Goal: Task Accomplishment & Management: Complete application form

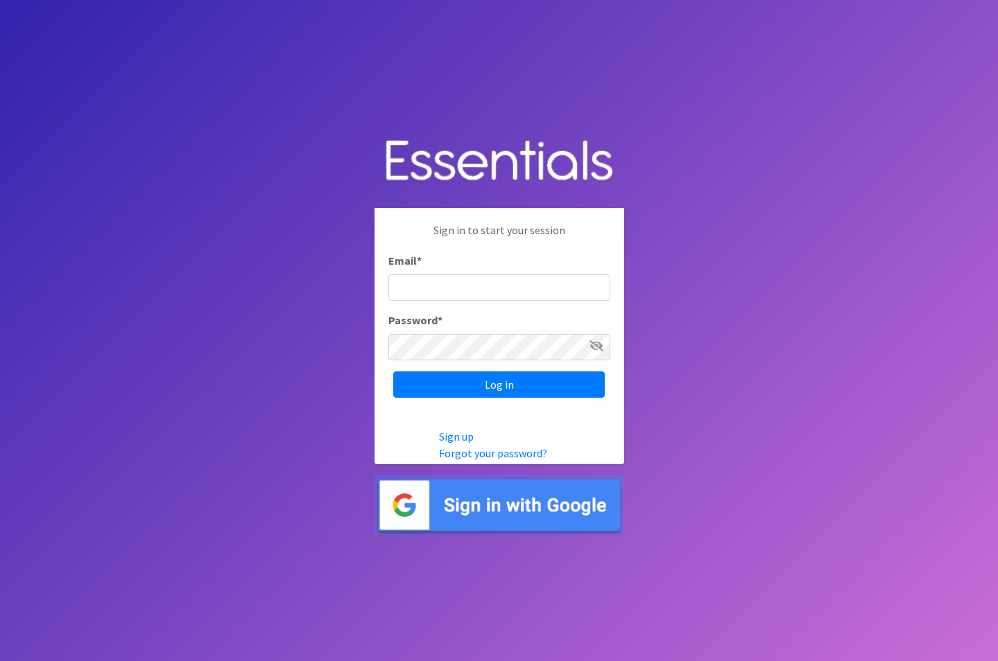
click at [490, 289] on input "Email *" at bounding box center [499, 288] width 222 height 26
type input "[EMAIL_ADDRESS][DOMAIN_NAME]"
click at [467, 332] on div "Password *" at bounding box center [499, 336] width 222 height 49
click at [393, 372] on input "Log in" at bounding box center [498, 385] width 211 height 26
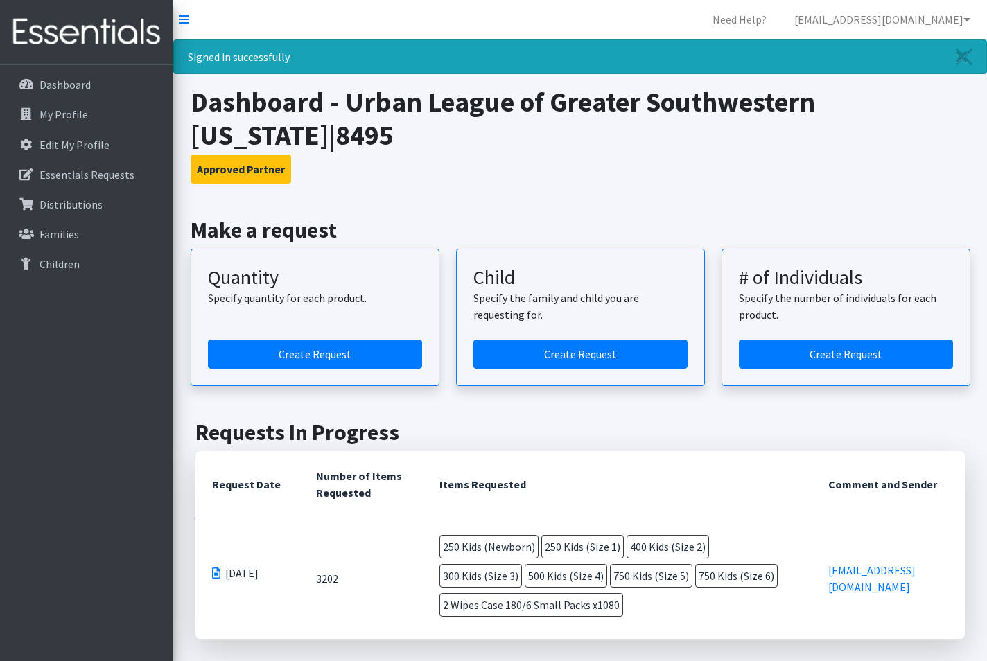
click at [214, 565] on p "08/18/2025" at bounding box center [247, 573] width 71 height 17
click at [214, 568] on span at bounding box center [216, 573] width 8 height 11
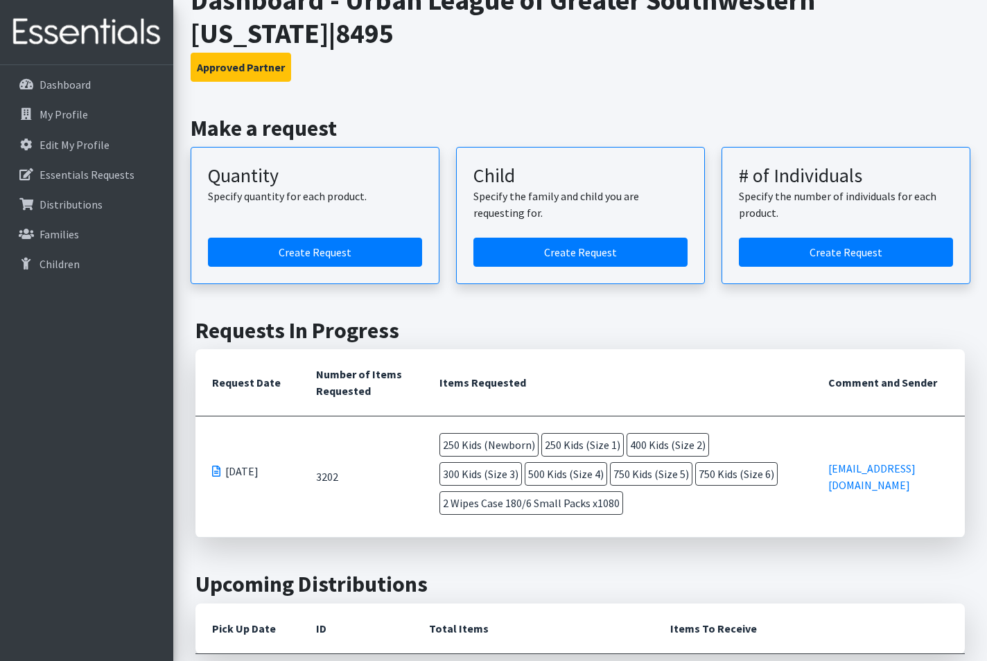
scroll to position [69, 0]
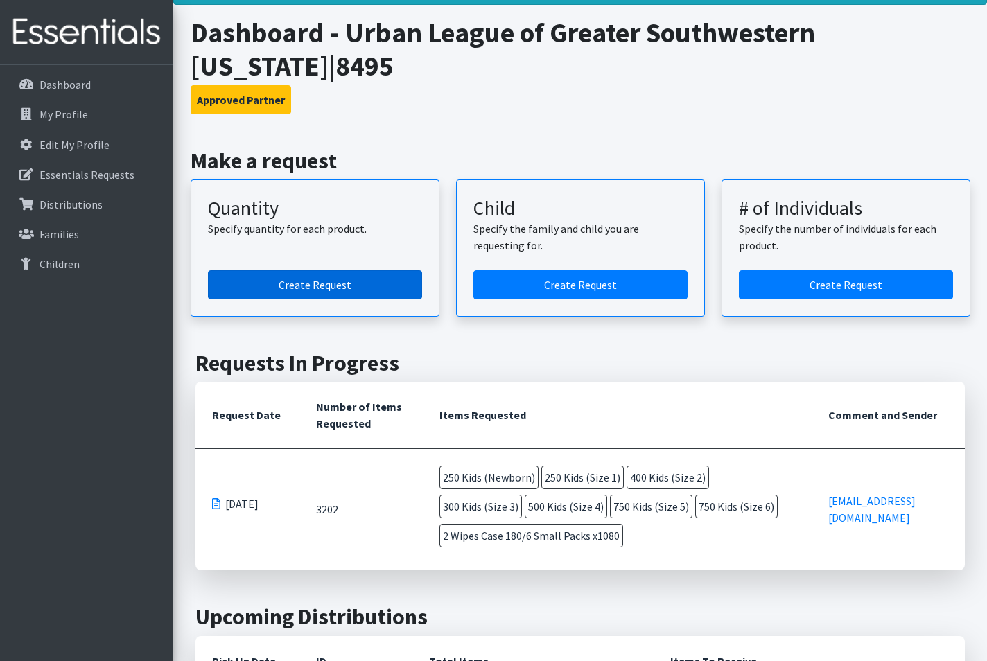
click at [291, 270] on link "Create Request" at bounding box center [315, 284] width 214 height 29
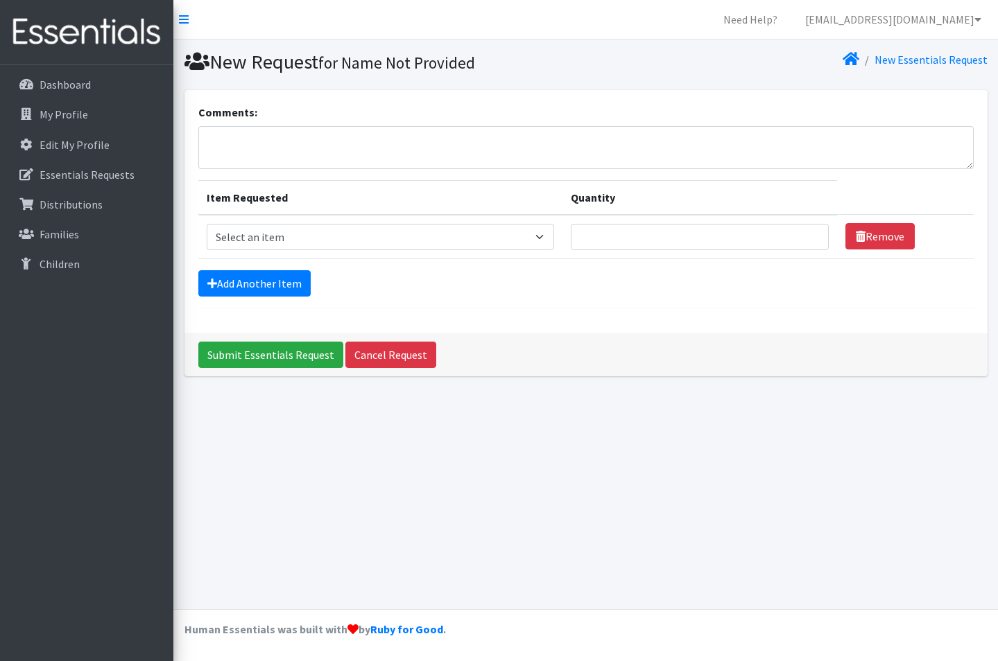
click at [249, 124] on div "Comments:" at bounding box center [585, 136] width 775 height 65
click at [270, 141] on textarea "Comments:" at bounding box center [585, 147] width 775 height 43
type textarea "Request made on [DATE]- Please disregard. Thank you"
click at [543, 238] on select "Select an item F&D Men L/XL (38-50in waist) x48 F&D Men S/M (28-40in waist) x56…" at bounding box center [380, 237] width 347 height 26
select select "1222"
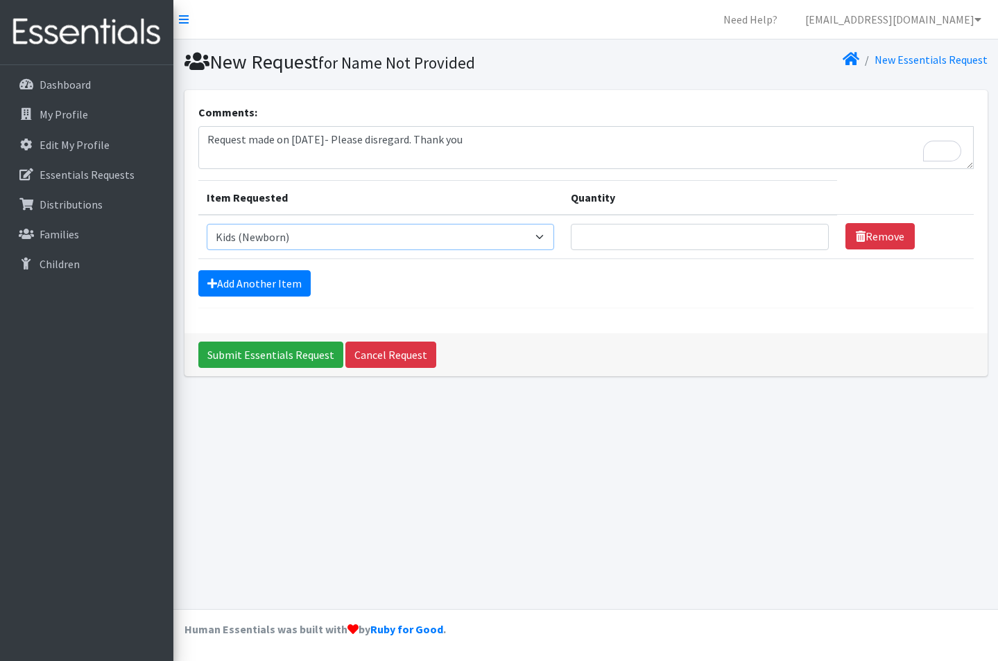
click at [207, 224] on select "Select an item F&D Men L/XL (38-50in waist) x48 F&D Men S/M (28-40in waist) x56…" at bounding box center [380, 237] width 347 height 26
click at [675, 243] on input "Quantity" at bounding box center [700, 237] width 259 height 26
type input "250"
click at [271, 274] on link "Add Another Item" at bounding box center [254, 283] width 112 height 26
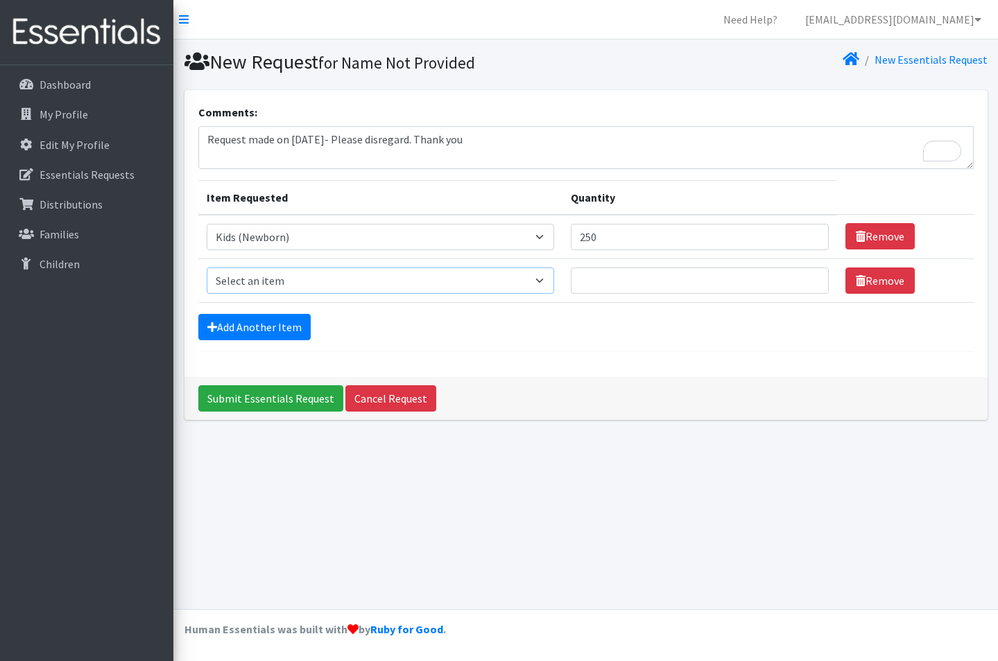
click at [258, 285] on select "Select an item F&D Men L/XL (38-50in waist) x48 F&D Men S/M (28-40in waist) x56…" at bounding box center [380, 281] width 347 height 26
select select "1201"
click at [207, 268] on select "Select an item F&D Men L/XL (38-50in waist) x48 F&D Men S/M (28-40in waist) x56…" at bounding box center [380, 281] width 347 height 26
click at [703, 280] on input "Quantity" at bounding box center [700, 281] width 259 height 26
type input "2"
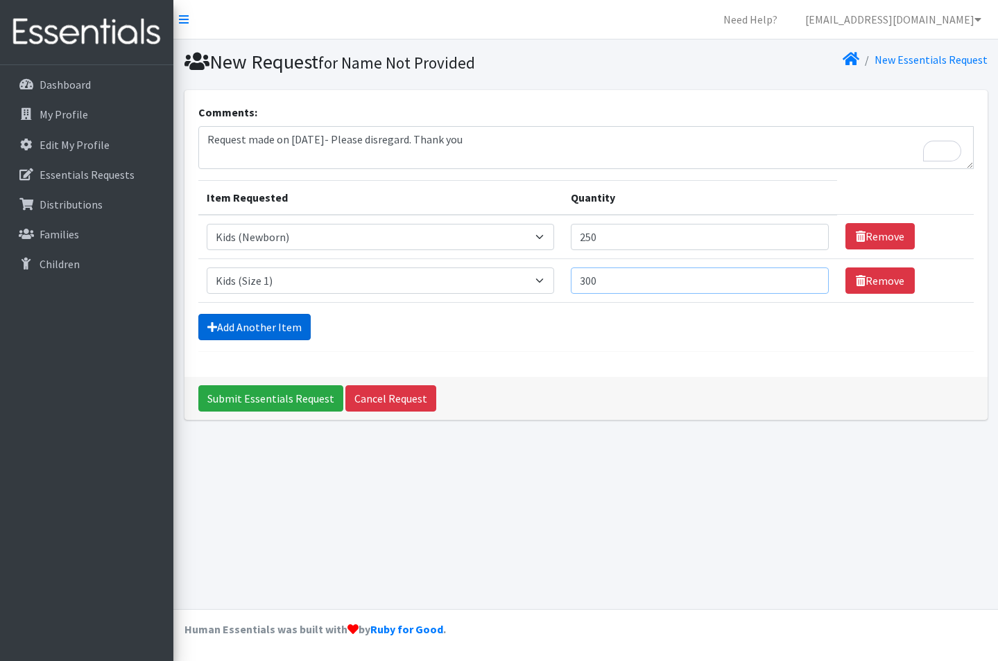
type input "300"
click at [275, 321] on link "Add Another Item" at bounding box center [254, 327] width 112 height 26
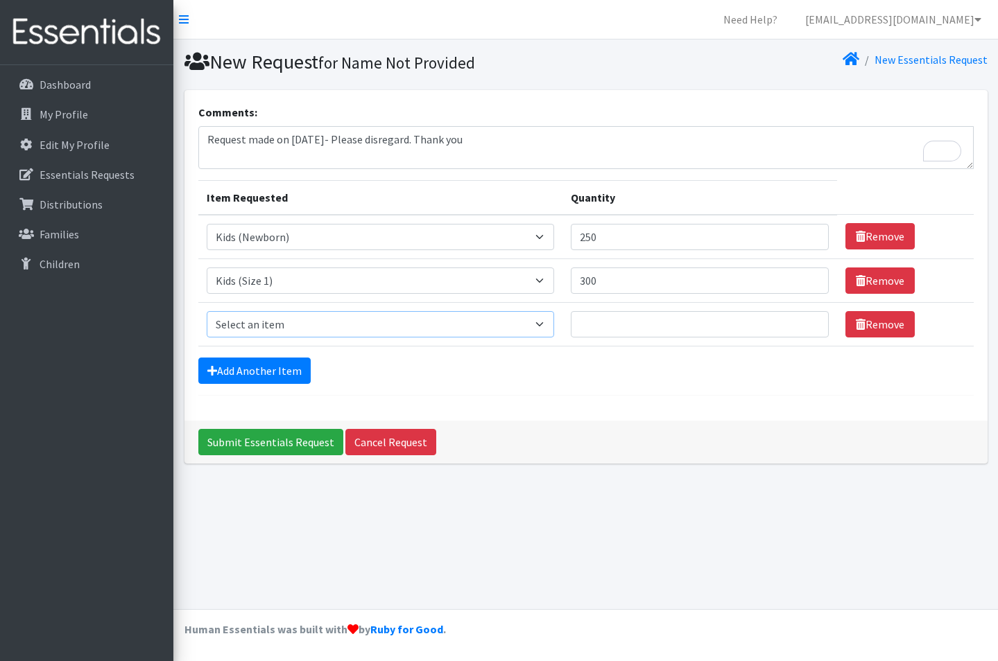
click at [272, 324] on select "Select an item F&D Men L/XL (38-50in waist) x48 F&D Men S/M (28-40in waist) x56…" at bounding box center [380, 324] width 347 height 26
select select "1202"
click at [207, 311] on select "Select an item F&D Men L/XL (38-50in waist) x48 F&D Men S/M (28-40in waist) x56…" at bounding box center [380, 324] width 347 height 26
click at [612, 331] on input "Quantity" at bounding box center [700, 324] width 259 height 26
type input "600"
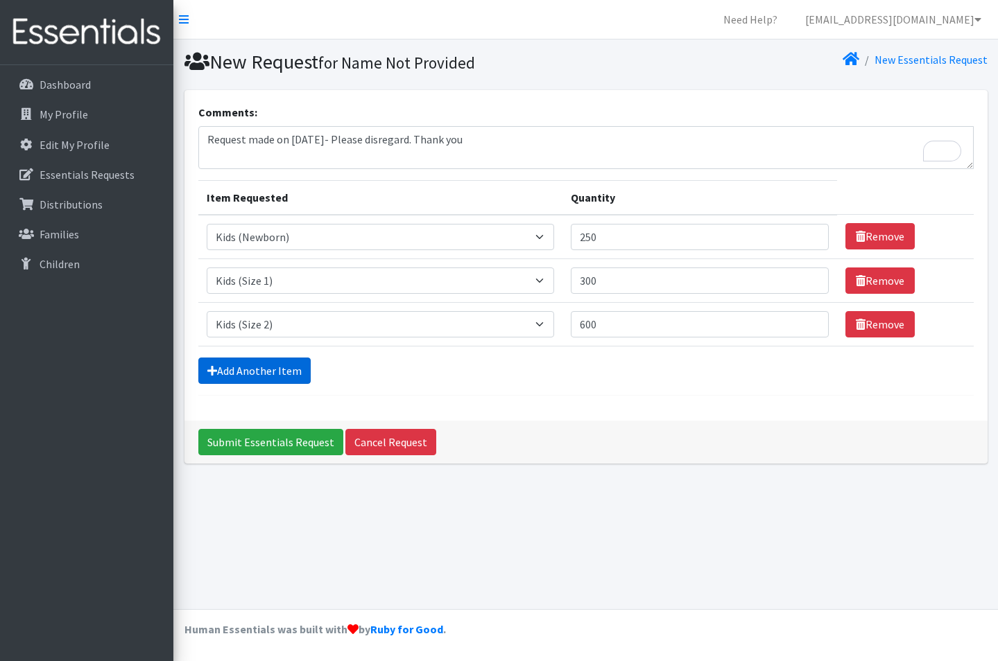
click at [223, 372] on link "Add Another Item" at bounding box center [254, 371] width 112 height 26
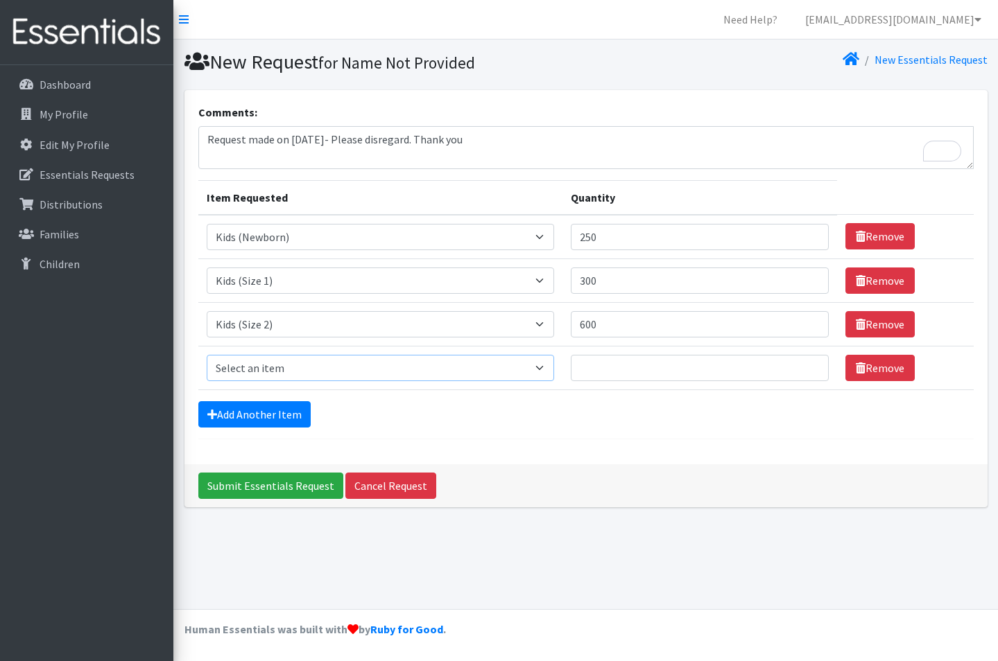
click at [331, 376] on select "Select an item F&D Men L/XL (38-50in waist) x48 F&D Men S/M (28-40in waist) x56…" at bounding box center [380, 368] width 347 height 26
select select "1221"
click at [207, 355] on select "Select an item F&D Men L/XL (38-50in waist) x48 F&D Men S/M (28-40in waist) x56…" at bounding box center [380, 368] width 347 height 26
click at [596, 363] on input "Quantity" at bounding box center [700, 368] width 259 height 26
type input "400"
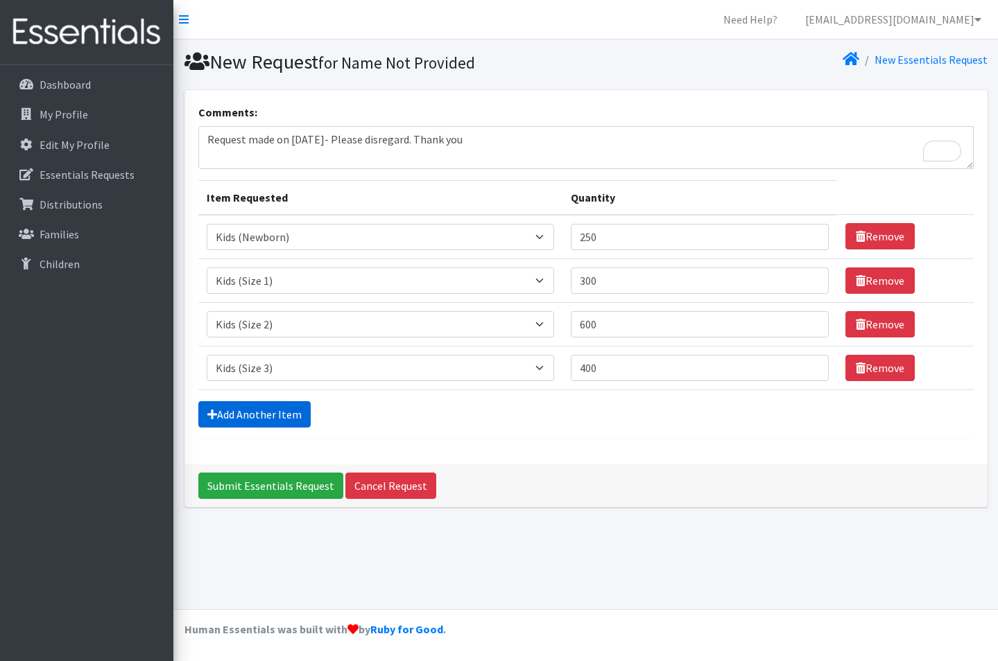
click at [245, 424] on link "Add Another Item" at bounding box center [254, 414] width 112 height 26
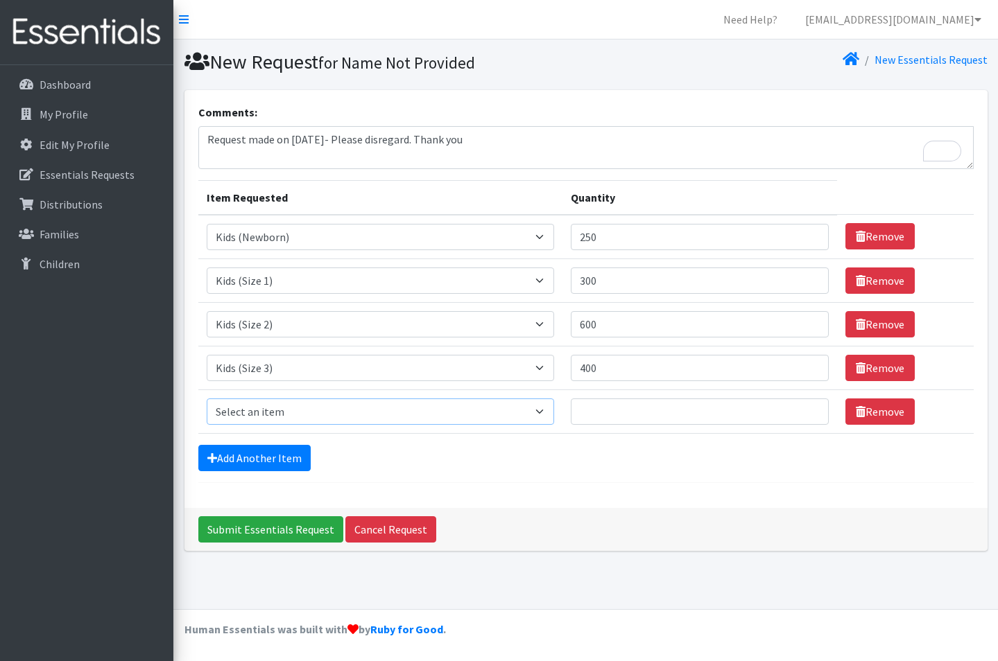
click at [276, 413] on select "Select an item F&D Men L/XL (38-50in waist) x48 F&D Men S/M (28-40in waist) x56…" at bounding box center [380, 412] width 347 height 26
select select "1214"
click at [207, 399] on select "Select an item F&D Men L/XL (38-50in waist) x48 F&D Men S/M (28-40in waist) x56…" at bounding box center [380, 412] width 347 height 26
click at [619, 411] on input "Quantity" at bounding box center [700, 412] width 259 height 26
type input "500"
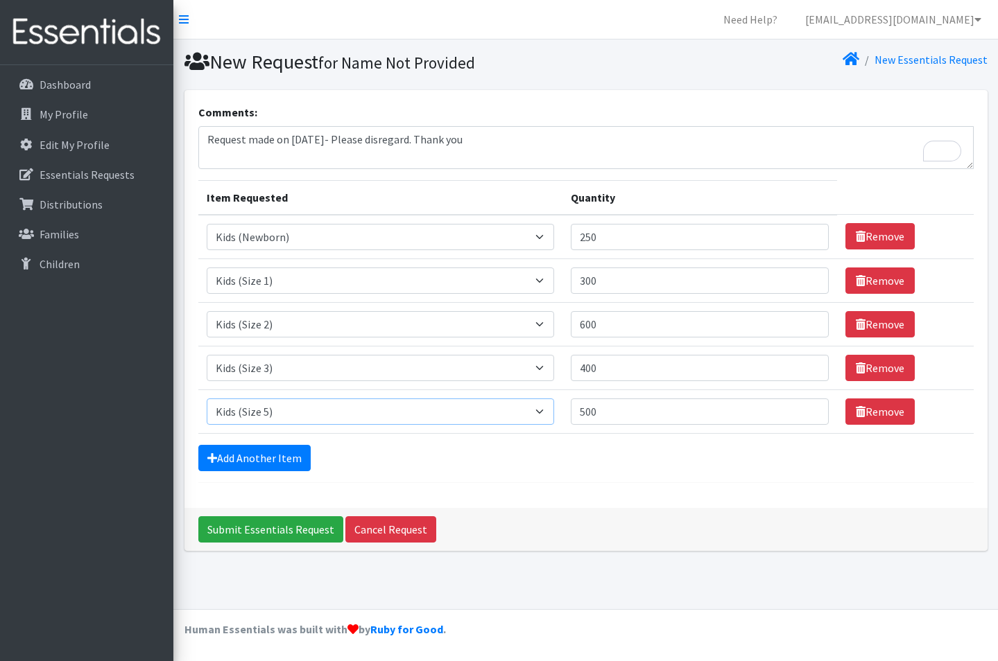
click at [501, 410] on select "Select an item F&D Men L/XL (38-50in waist) x48 F&D Men S/M (28-40in waist) x56…" at bounding box center [380, 412] width 347 height 26
select select "1213"
click at [207, 399] on select "Select an item F&D Men L/XL (38-50in waist) x48 F&D Men S/M (28-40in waist) x56…" at bounding box center [380, 412] width 347 height 26
click at [285, 453] on link "Add Another Item" at bounding box center [254, 458] width 112 height 26
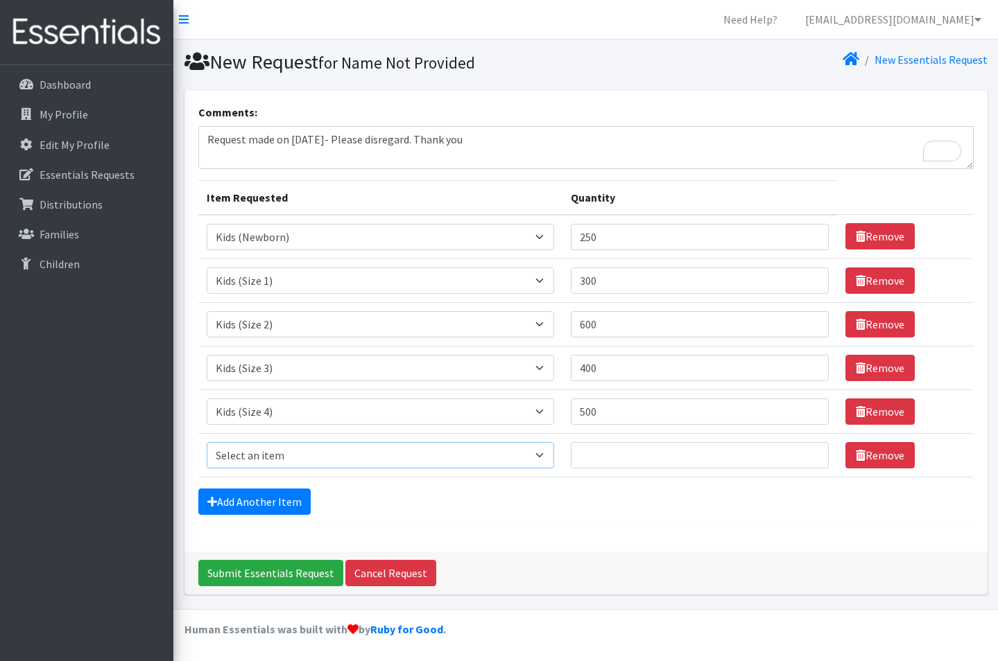
click at [286, 453] on select "Select an item F&D Men L/XL (38-50in waist) x48 F&D Men S/M (28-40in waist) x56…" at bounding box center [380, 455] width 347 height 26
select select "1214"
click at [207, 442] on select "Select an item F&D Men L/XL (38-50in waist) x48 F&D Men S/M (28-40in waist) x56…" at bounding box center [380, 455] width 347 height 26
click at [661, 446] on input "Quantity" at bounding box center [700, 455] width 259 height 26
type input "750"
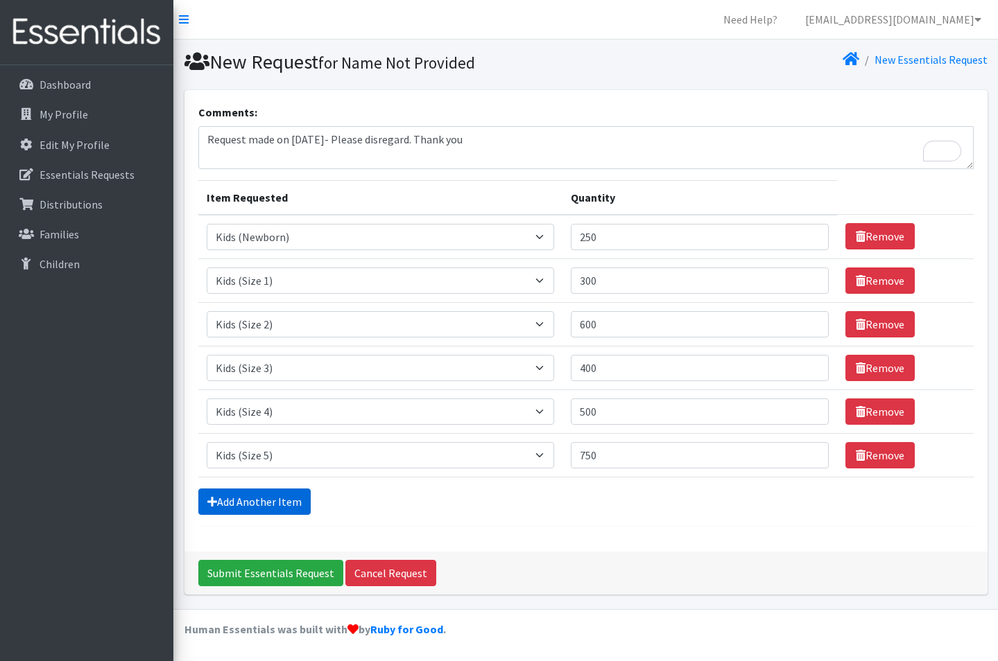
click at [281, 508] on link "Add Another Item" at bounding box center [254, 502] width 112 height 26
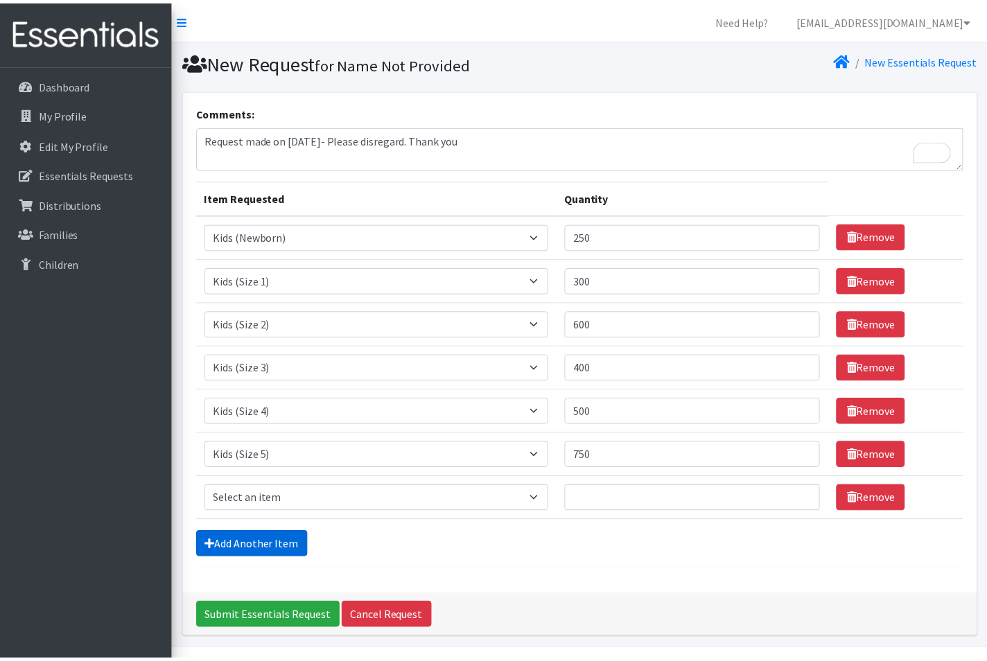
scroll to position [40, 0]
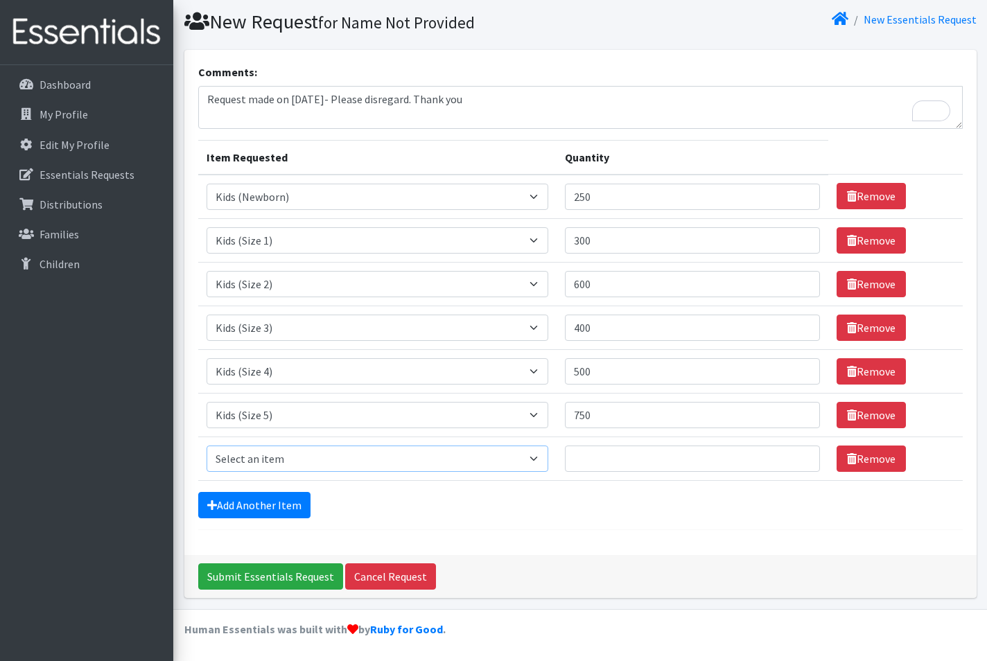
click at [294, 463] on select "Select an item F&D Men L/XL (38-50in waist) x48 F&D Men S/M (28-40in waist) x56…" at bounding box center [378, 459] width 343 height 26
select select "1216"
click at [207, 446] on select "Select an item F&D Men L/XL (38-50in waist) x48 F&D Men S/M (28-40in waist) x56…" at bounding box center [378, 459] width 343 height 26
click at [630, 462] on input "Quantity" at bounding box center [692, 459] width 255 height 26
type input "750"
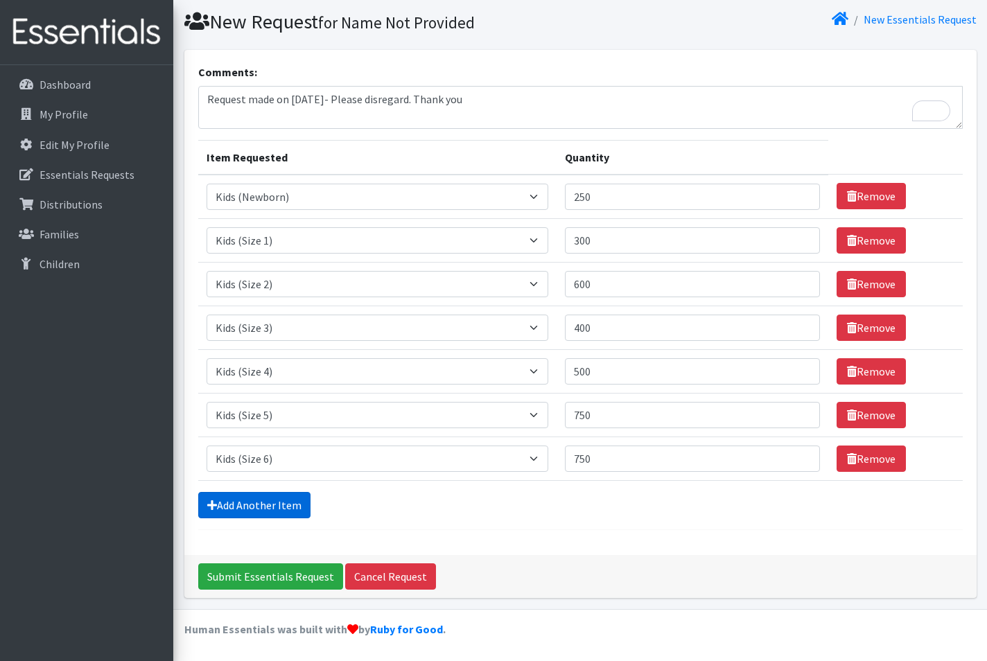
click at [272, 511] on link "Add Another Item" at bounding box center [254, 505] width 112 height 26
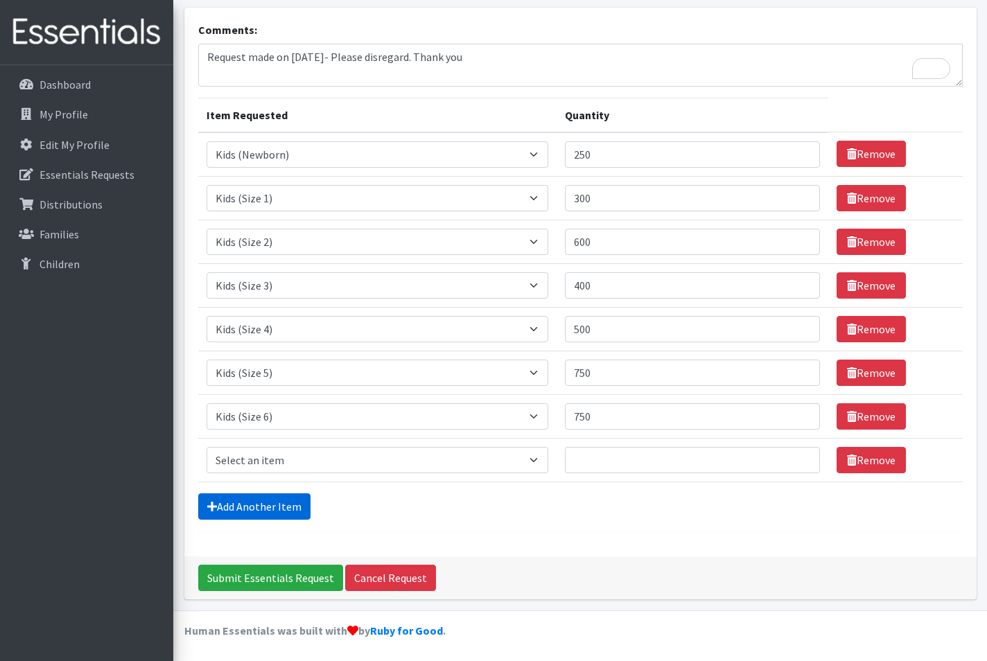
scroll to position [84, 0]
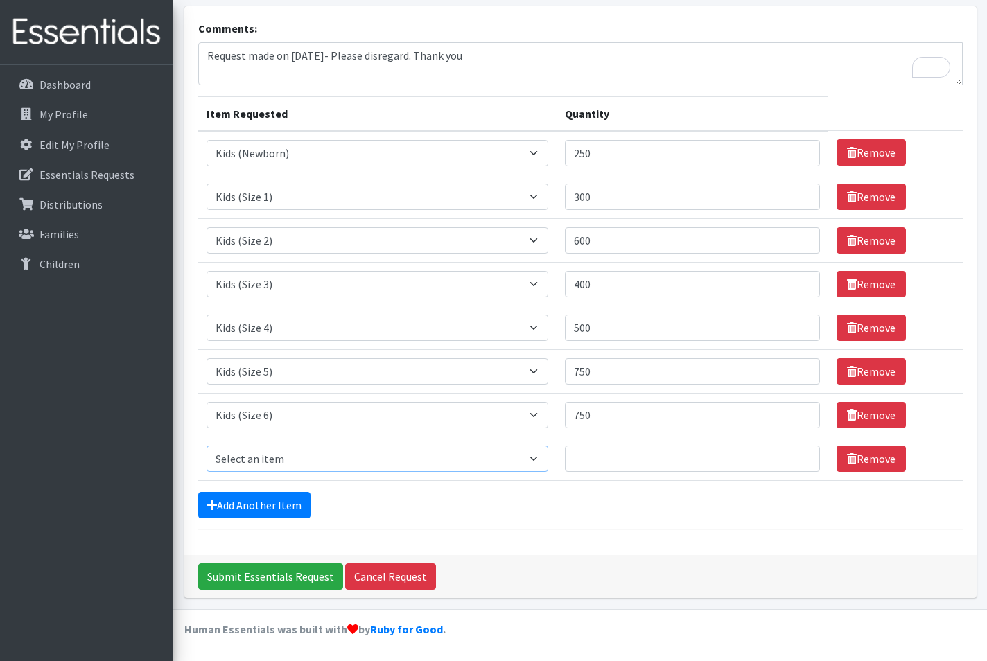
click at [295, 458] on select "Select an item F&D Men L/XL (38-50in waist) x48 F&D Men S/M (28-40in waist) x56…" at bounding box center [378, 459] width 343 height 26
select select "15541"
click at [207, 446] on select "Select an item F&D Men L/XL (38-50in waist) x48 F&D Men S/M (28-40in waist) x56…" at bounding box center [378, 459] width 343 height 26
click at [639, 461] on input "Quantity" at bounding box center [692, 459] width 255 height 26
click at [527, 458] on select "Select an item F&D Men L/XL (38-50in waist) x48 F&D Men S/M (28-40in waist) x56…" at bounding box center [378, 459] width 343 height 26
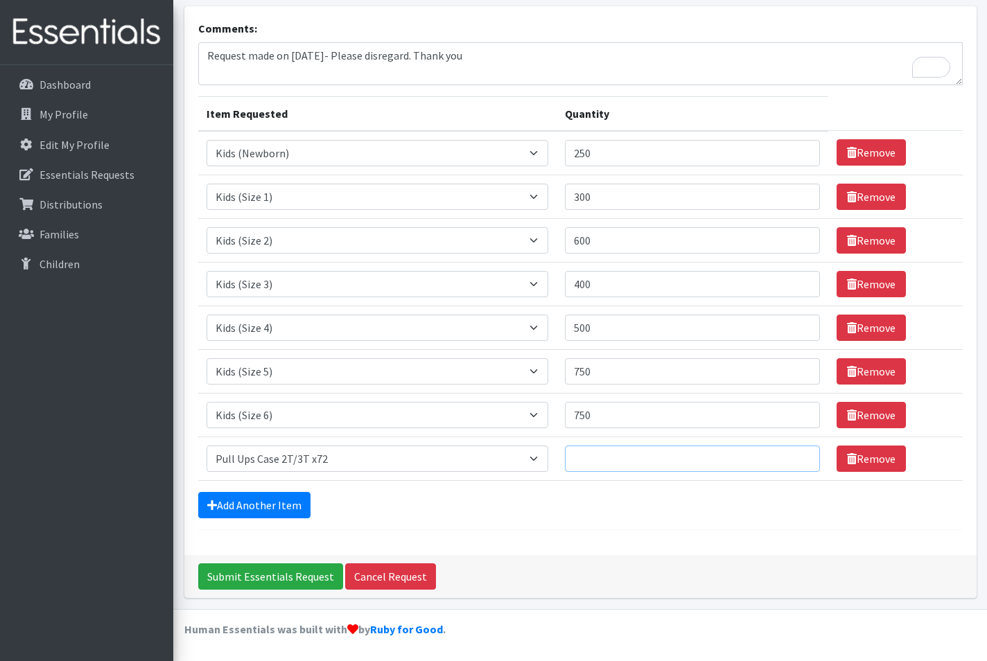
click at [686, 454] on input "Quantity" at bounding box center [692, 459] width 255 height 26
type input "2"
click at [272, 502] on link "Add Another Item" at bounding box center [254, 505] width 112 height 26
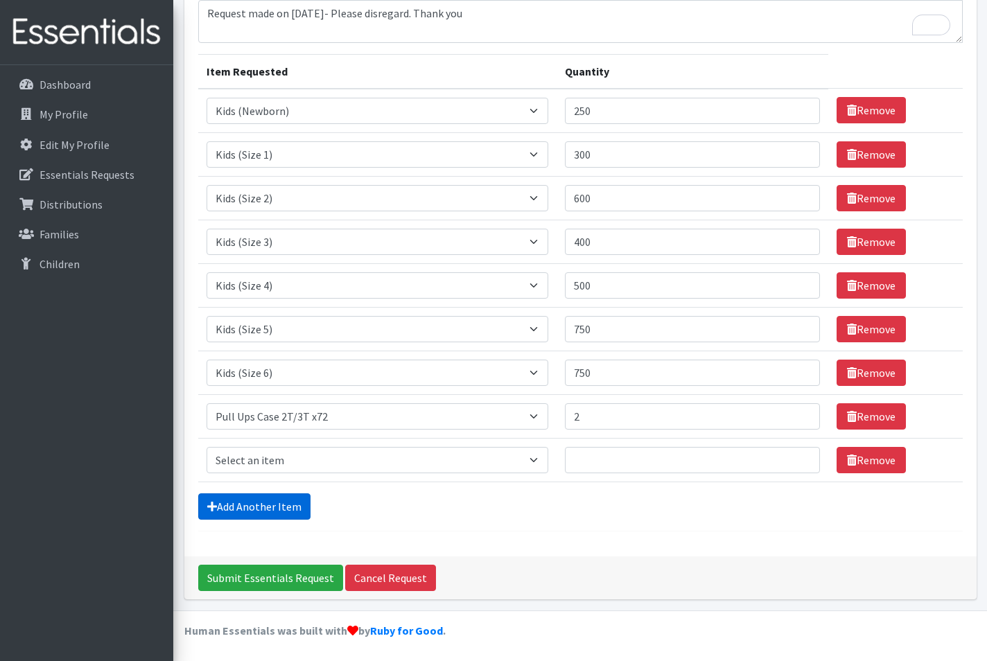
scroll to position [128, 0]
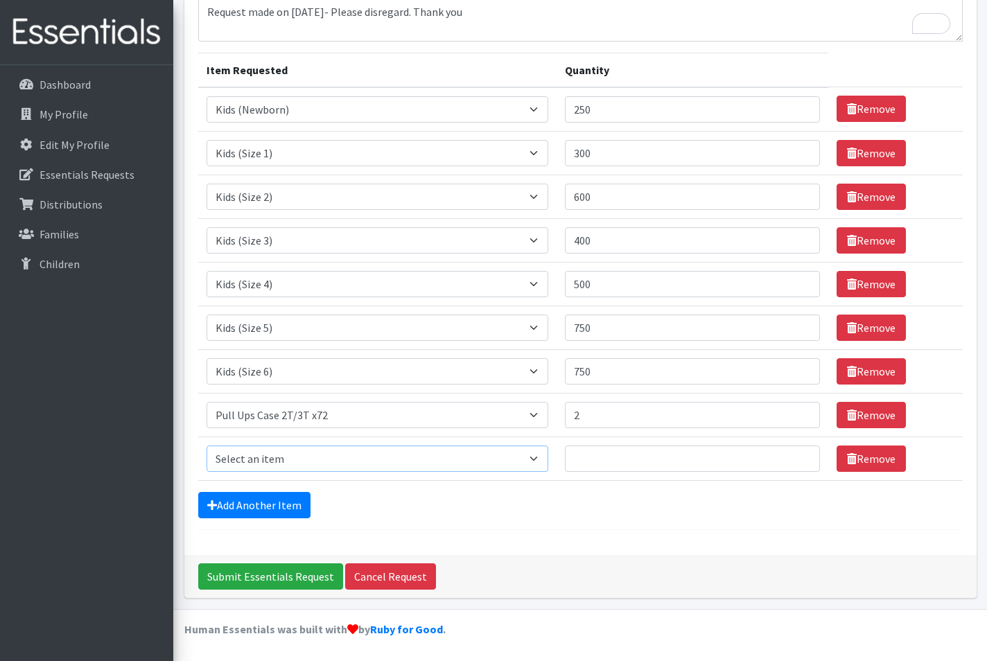
click at [306, 446] on select "Select an item F&D Men L/XL (38-50in waist) x48 F&D Men S/M (28-40in waist) x56…" at bounding box center [378, 459] width 343 height 26
select select "15513"
click at [207, 446] on select "Select an item F&D Men L/XL (38-50in waist) x48 F&D Men S/M (28-40in waist) x56…" at bounding box center [378, 459] width 343 height 26
click at [591, 460] on input "Quantity" at bounding box center [692, 459] width 255 height 26
type input "2"
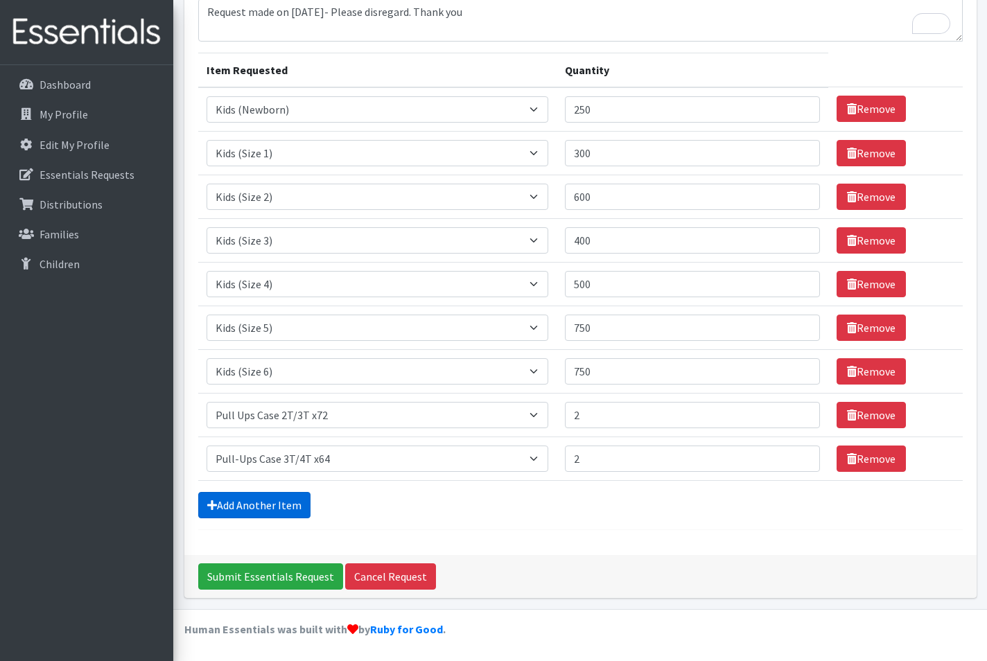
click at [270, 501] on link "Add Another Item" at bounding box center [254, 505] width 112 height 26
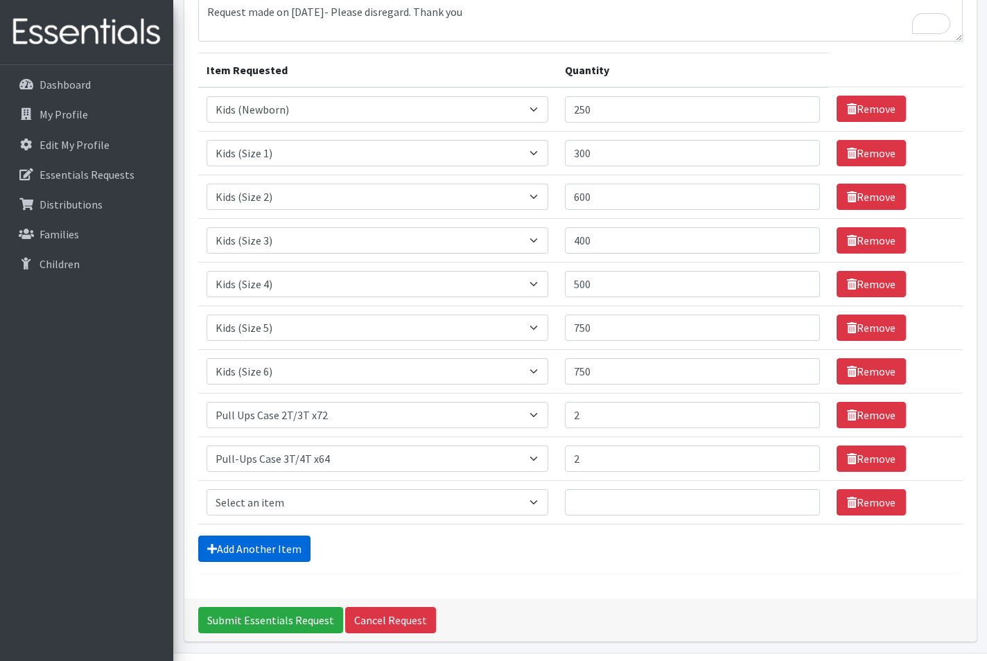
scroll to position [171, 0]
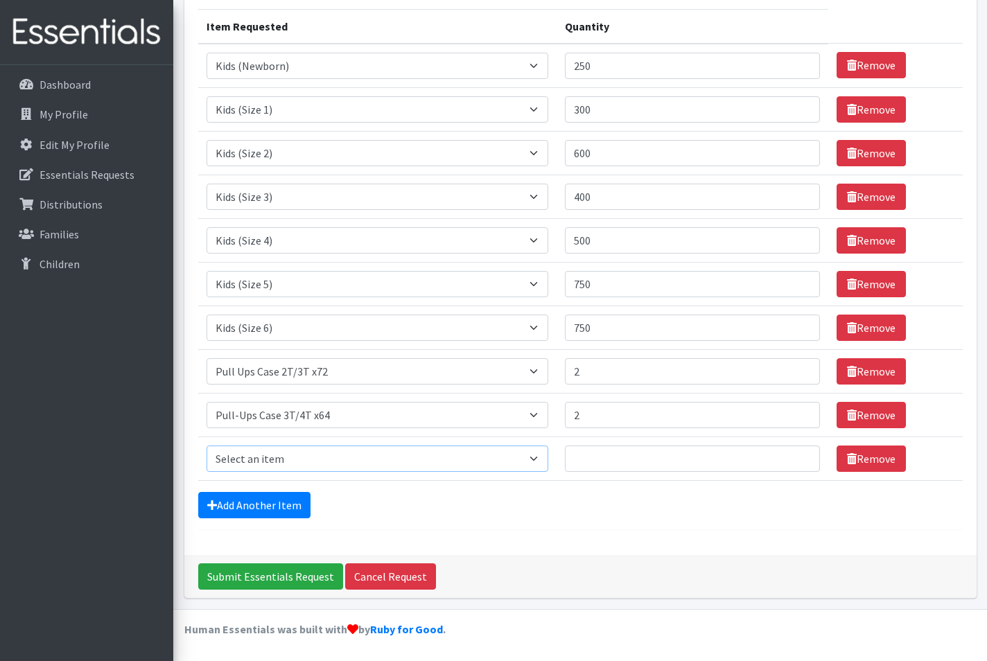
click at [302, 455] on select "Select an item F&D Men L/XL (38-50in waist) x48 F&D Men S/M (28-40in waist) x56…" at bounding box center [378, 459] width 343 height 26
select select "15514"
click at [207, 446] on select "Select an item F&D Men L/XL (38-50in waist) x48 F&D Men S/M (28-40in waist) x56…" at bounding box center [378, 459] width 343 height 26
click at [604, 458] on input "Quantity" at bounding box center [692, 459] width 255 height 26
type input "2"
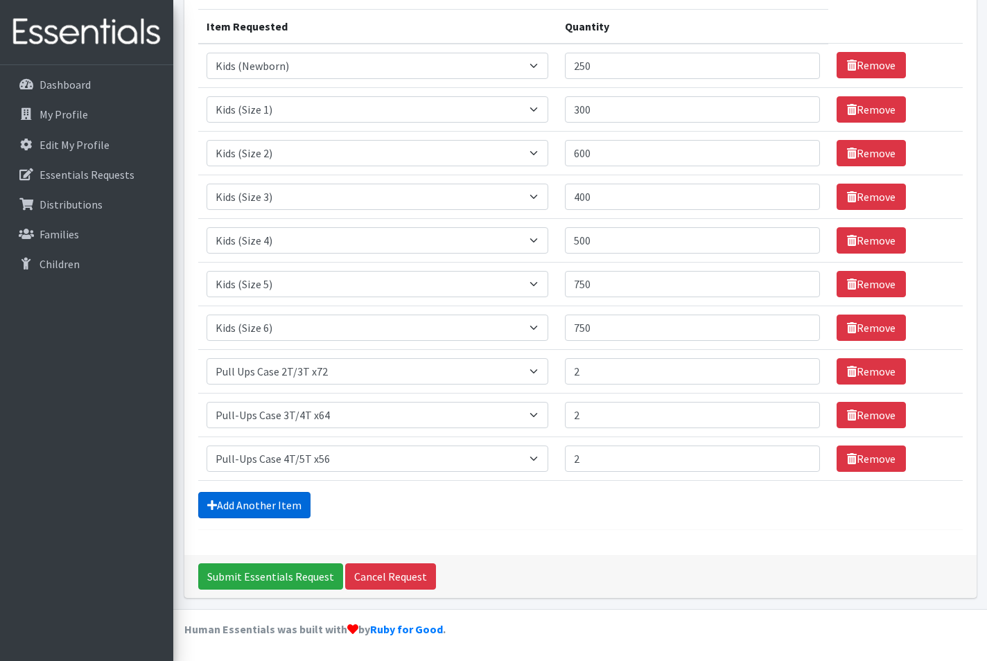
click at [275, 503] on link "Add Another Item" at bounding box center [254, 505] width 112 height 26
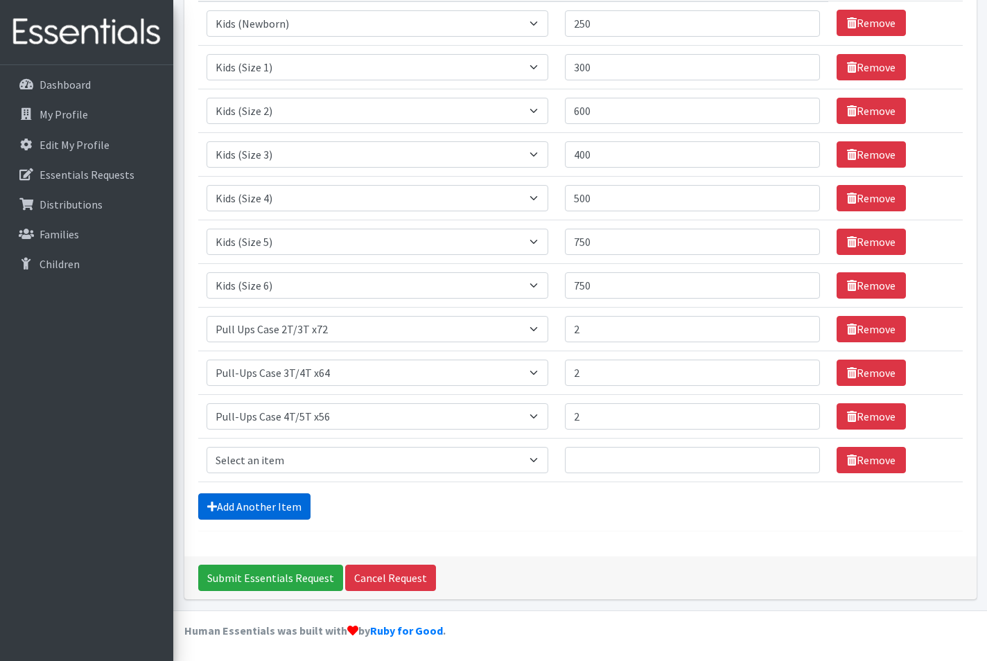
scroll to position [215, 0]
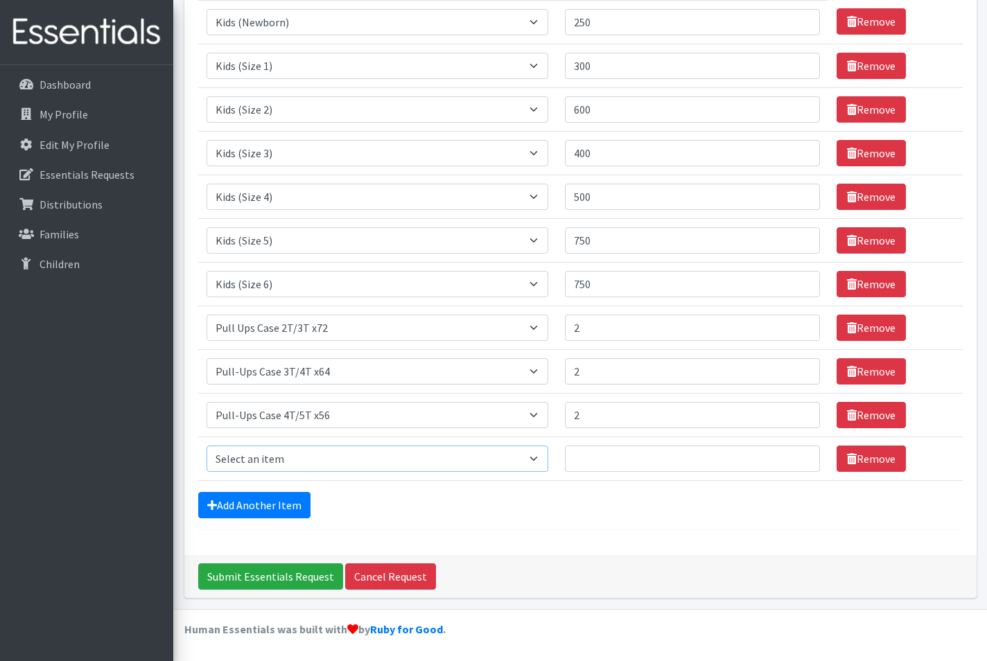
click at [307, 469] on select "Select an item F&D Men L/XL (38-50in waist) x48 F&D Men S/M (28-40in waist) x56…" at bounding box center [378, 459] width 343 height 26
select select "15511"
click at [207, 446] on select "Select an item F&D Men L/XL (38-50in waist) x48 F&D Men S/M (28-40in waist) x56…" at bounding box center [378, 459] width 343 height 26
click at [585, 458] on input "Quantity" at bounding box center [692, 459] width 255 height 26
type input "2"
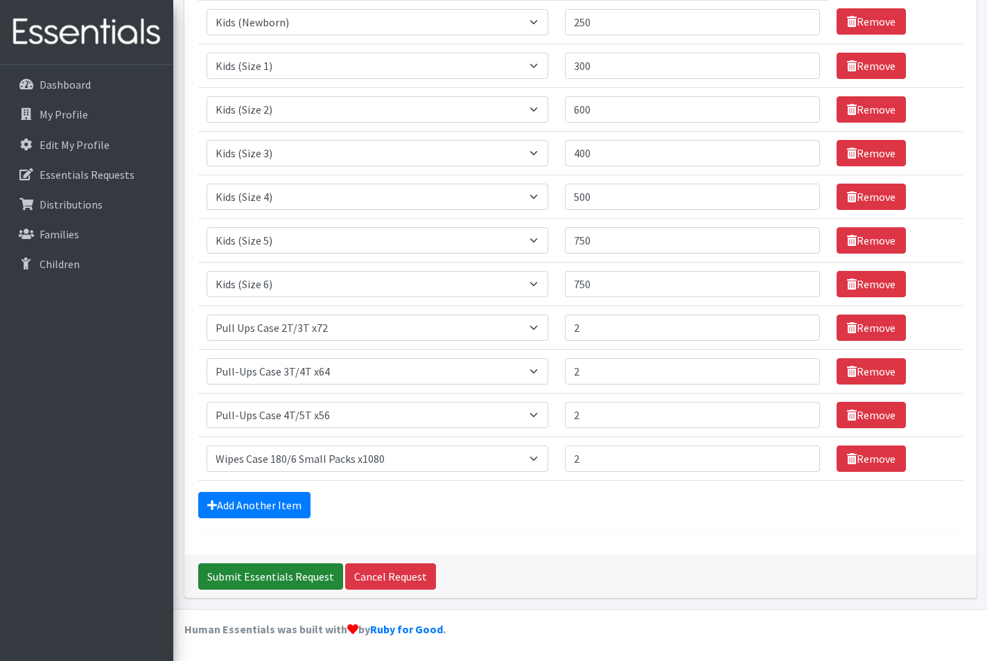
click at [290, 581] on input "Submit Essentials Request" at bounding box center [270, 577] width 145 height 26
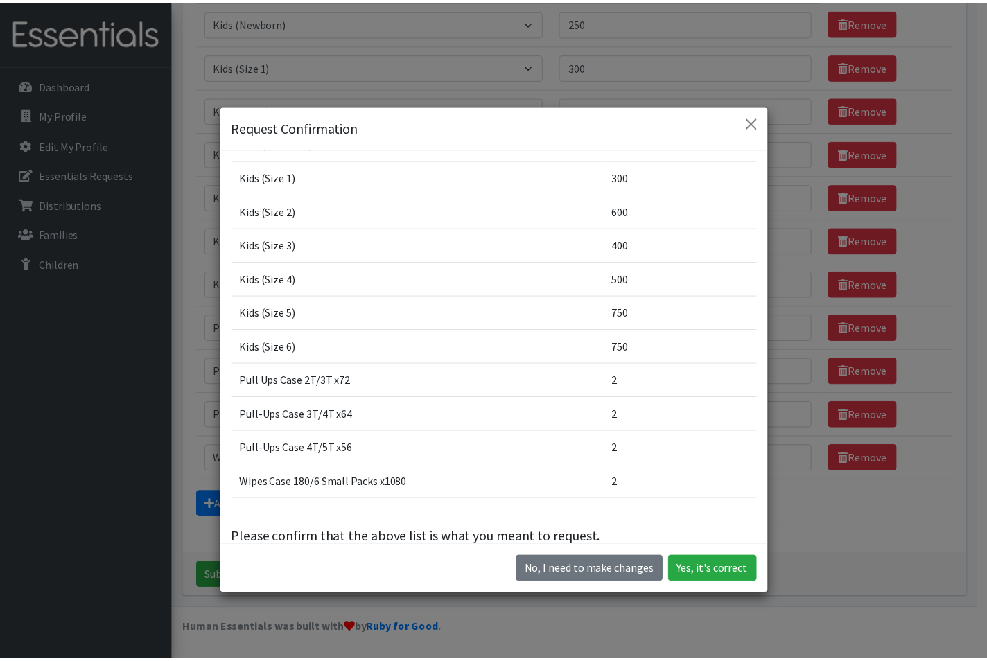
scroll to position [0, 0]
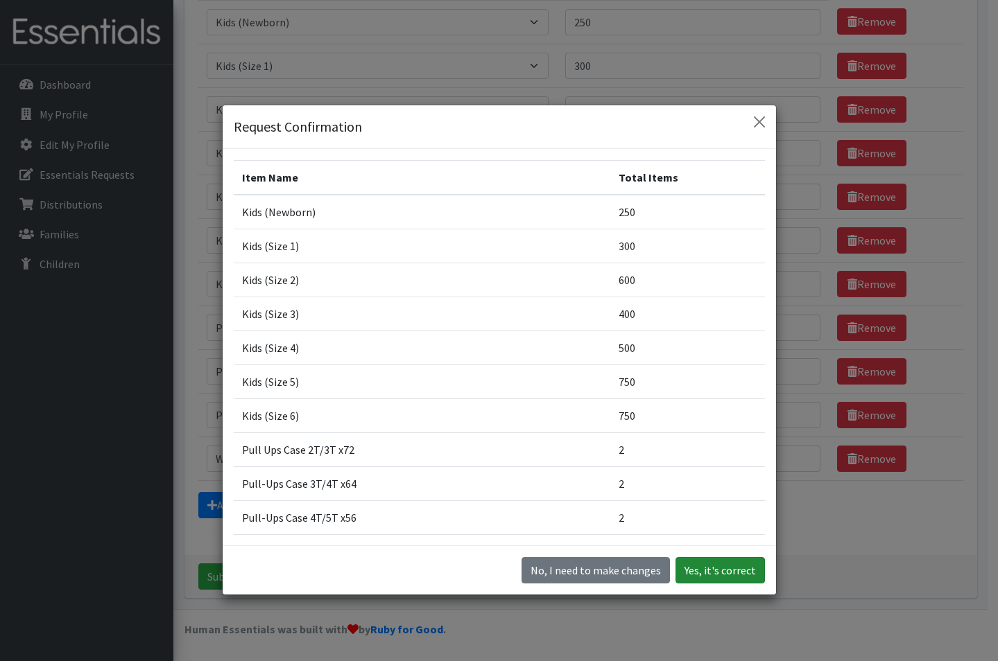
click at [703, 566] on button "Yes, it's correct" at bounding box center [719, 570] width 89 height 26
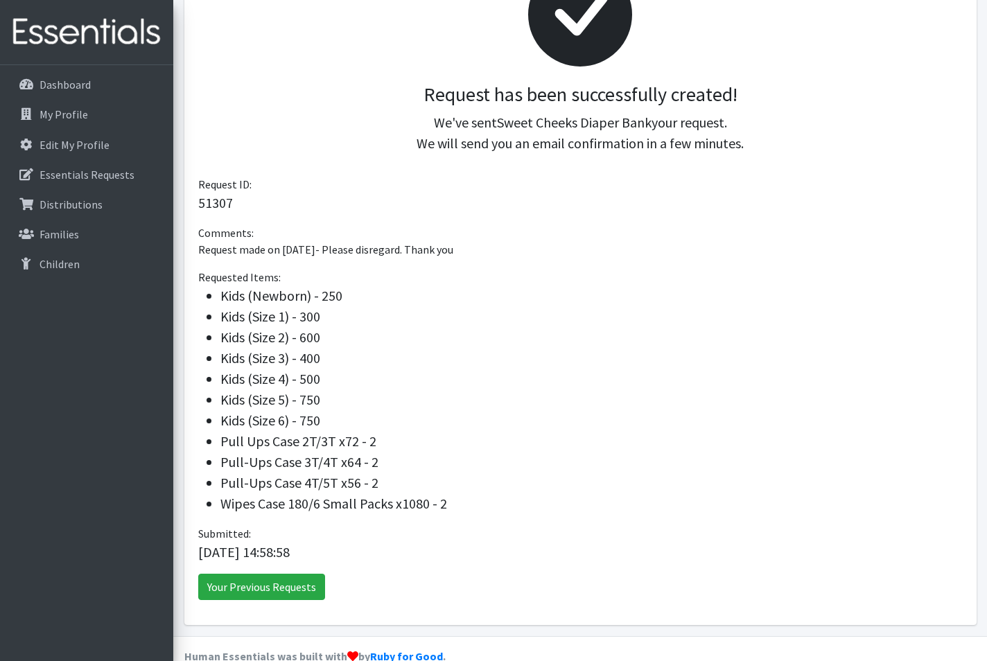
scroll to position [277, 0]
